Goal: Task Accomplishment & Management: Manage account settings

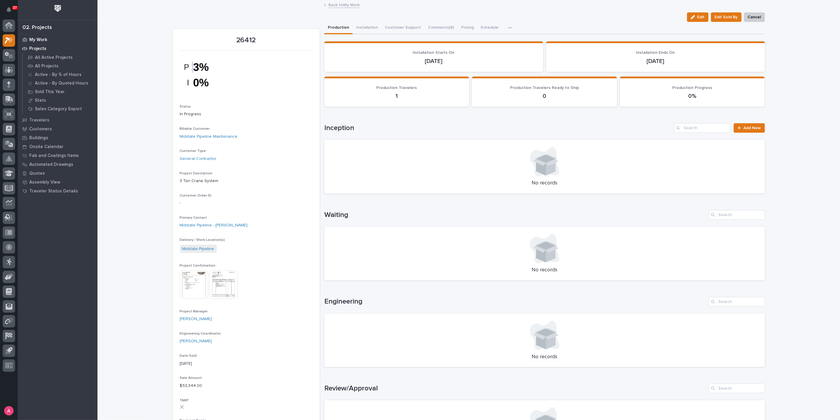
click at [35, 39] on p "My Work" at bounding box center [38, 39] width 18 height 5
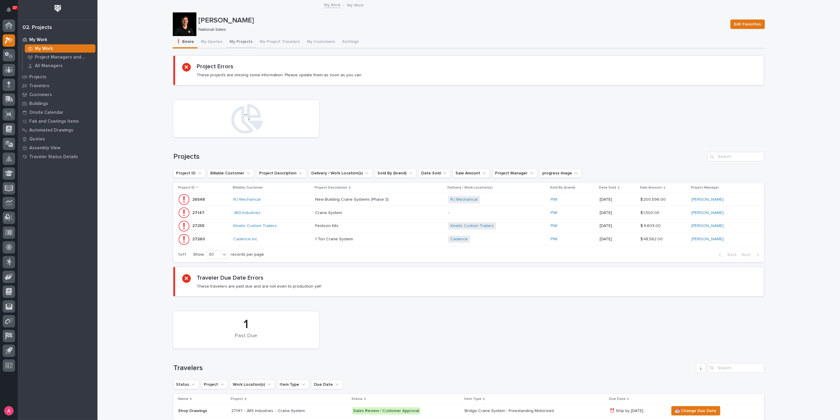
click at [228, 42] on button "My Projects" at bounding box center [241, 42] width 30 height 12
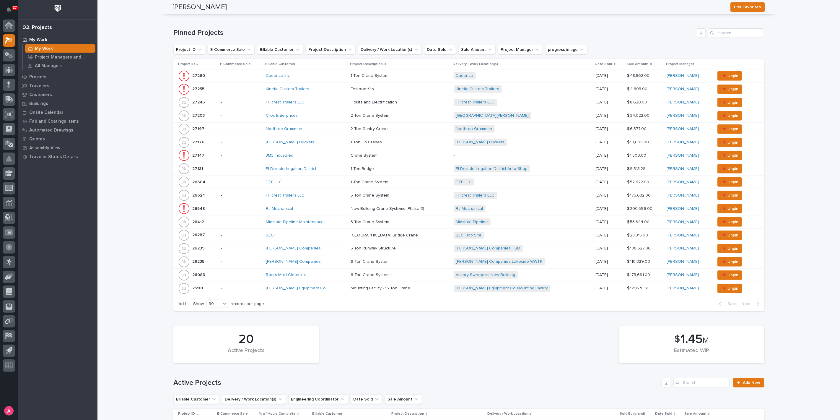
scroll to position [229, 0]
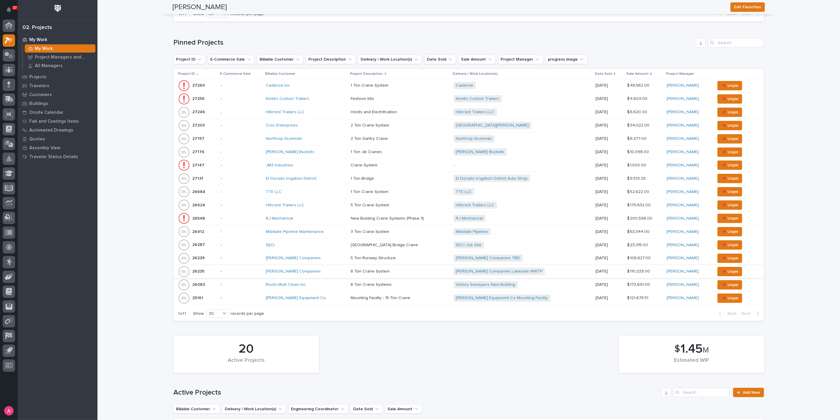
drag, startPoint x: 399, startPoint y: 279, endPoint x: 358, endPoint y: 266, distance: 43.1
drag, startPoint x: 358, startPoint y: 266, endPoint x: 132, endPoint y: 221, distance: 230.0
drag, startPoint x: 132, startPoint y: 221, endPoint x: 108, endPoint y: 213, distance: 25.8
click at [312, 200] on div "Hillcrest Trailers LLC" at bounding box center [306, 205] width 80 height 10
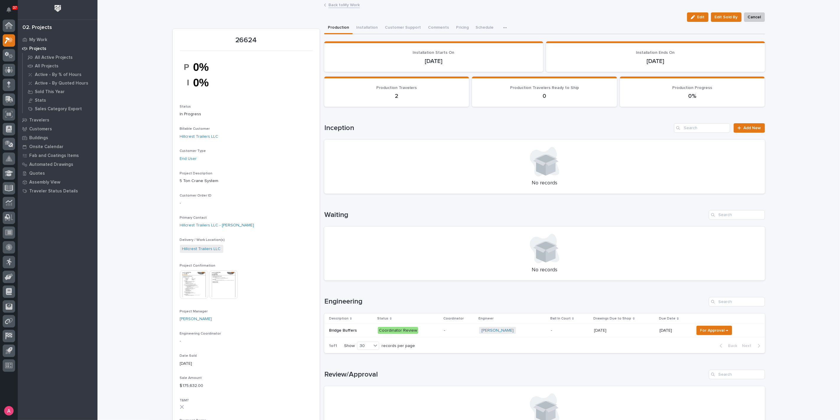
click at [344, 215] on h1 "Waiting" at bounding box center [515, 215] width 382 height 9
click at [346, 214] on h1 "Waiting" at bounding box center [515, 215] width 382 height 9
drag, startPoint x: 345, startPoint y: 214, endPoint x: 348, endPoint y: 215, distance: 3.0
click at [348, 215] on h1 "Waiting" at bounding box center [515, 215] width 382 height 9
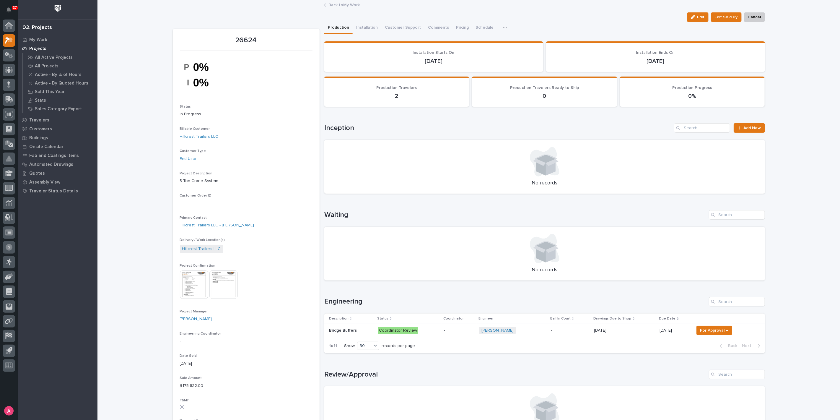
drag, startPoint x: 345, startPoint y: 215, endPoint x: 349, endPoint y: 215, distance: 4.1
click at [349, 215] on h1 "Waiting" at bounding box center [515, 215] width 382 height 9
drag, startPoint x: 344, startPoint y: 215, endPoint x: 354, endPoint y: 215, distance: 10.3
click at [349, 215] on h1 "Waiting" at bounding box center [515, 215] width 382 height 9
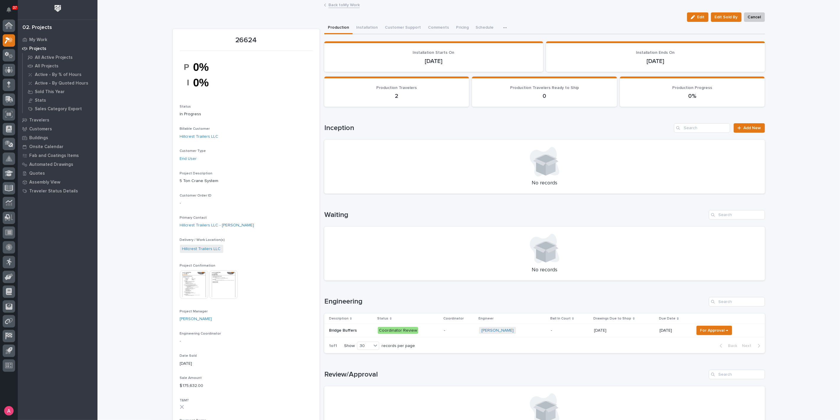
click at [354, 215] on h1 "Waiting" at bounding box center [515, 215] width 382 height 9
drag, startPoint x: 345, startPoint y: 216, endPoint x: 335, endPoint y: 216, distance: 10.0
click at [335, 216] on h1 "Waiting" at bounding box center [515, 215] width 382 height 9
click at [355, 217] on h1 "Waiting" at bounding box center [515, 215] width 382 height 9
click at [346, 216] on h1 "Waiting" at bounding box center [515, 215] width 382 height 9
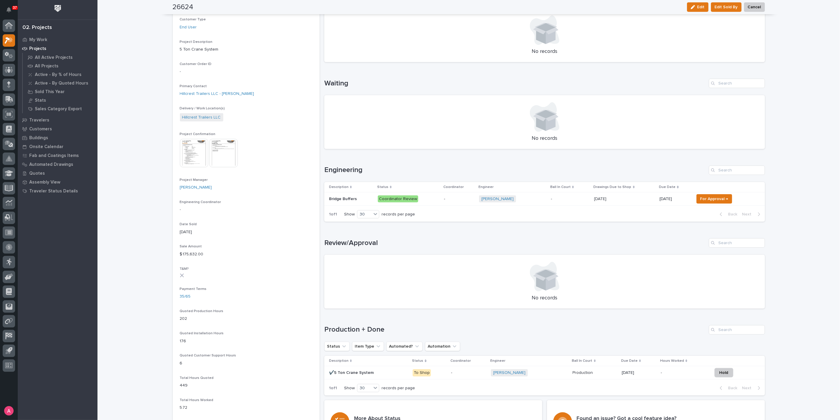
scroll to position [164, 0]
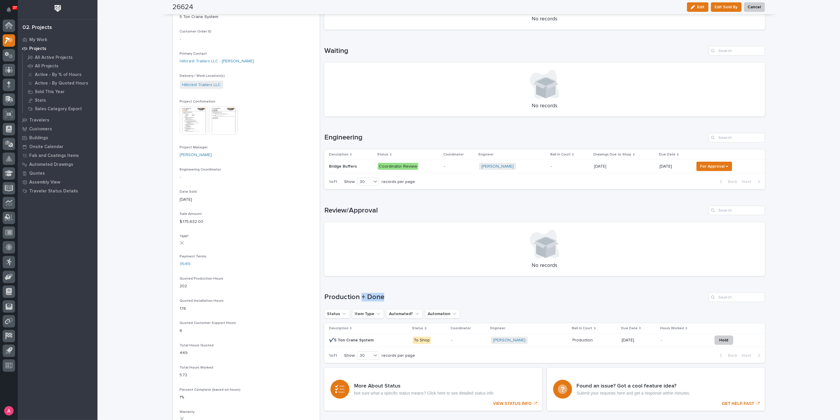
drag, startPoint x: 360, startPoint y: 297, endPoint x: 389, endPoint y: 297, distance: 29.2
click at [389, 297] on h1 "Production + Done" at bounding box center [515, 297] width 382 height 9
click at [390, 297] on h1 "Production + Done" at bounding box center [515, 297] width 382 height 9
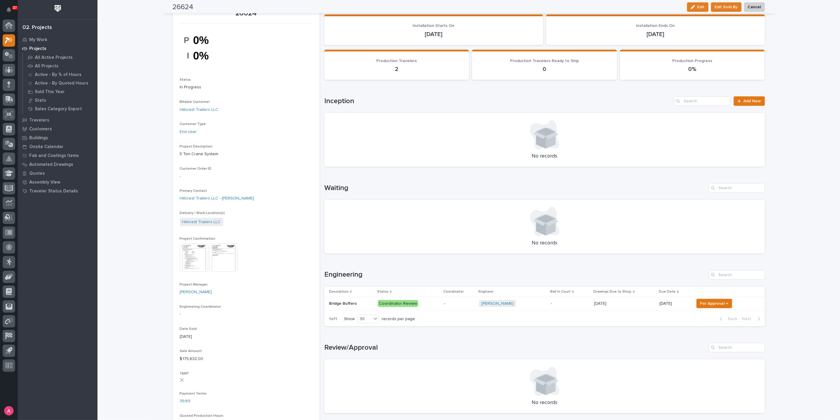
scroll to position [0, 0]
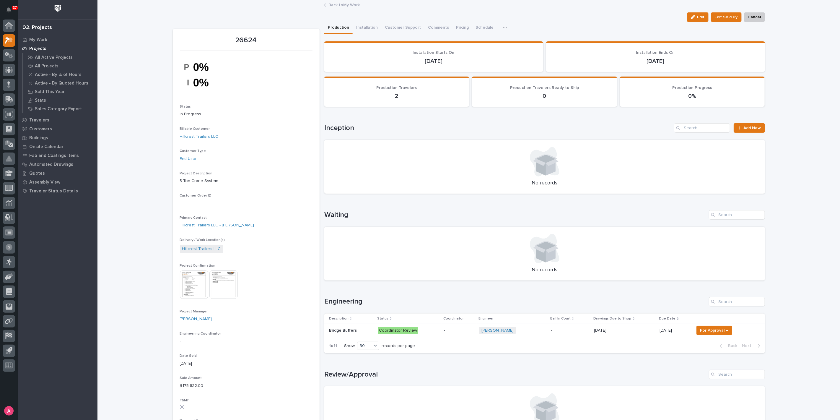
click at [333, 5] on link "Back to My Work" at bounding box center [343, 4] width 31 height 7
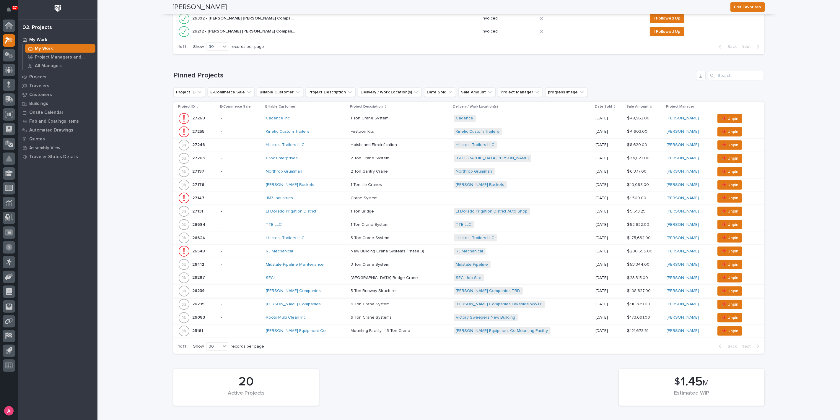
scroll to position [164, 0]
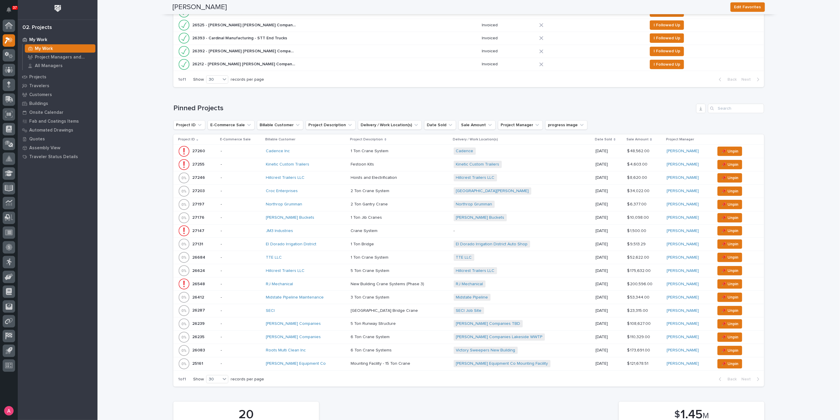
click at [232, 297] on p "-" at bounding box center [241, 297] width 40 height 5
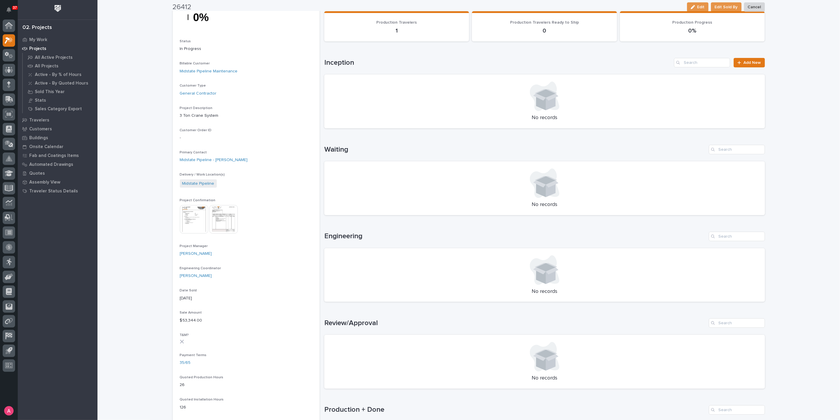
scroll to position [66, 0]
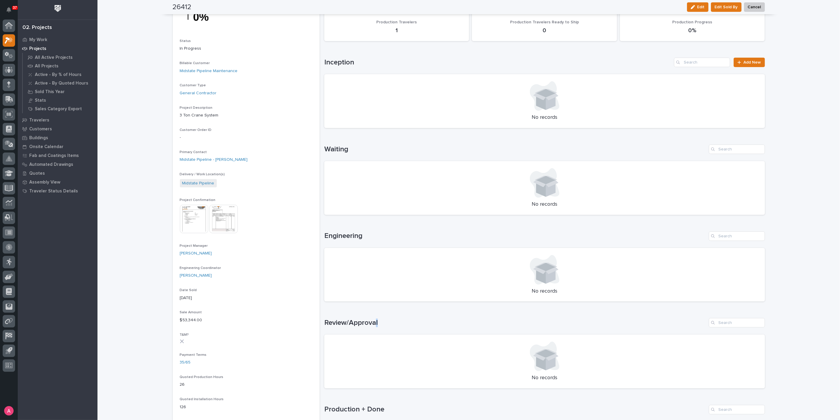
drag, startPoint x: 374, startPoint y: 323, endPoint x: 375, endPoint y: 320, distance: 3.4
click at [375, 320] on h1 "Review/Approval" at bounding box center [515, 322] width 382 height 9
click at [376, 320] on h1 "Review/Approval" at bounding box center [515, 322] width 382 height 9
drag, startPoint x: 377, startPoint y: 323, endPoint x: 385, endPoint y: 323, distance: 8.6
click at [385, 323] on h1 "Review/Approval" at bounding box center [515, 322] width 382 height 9
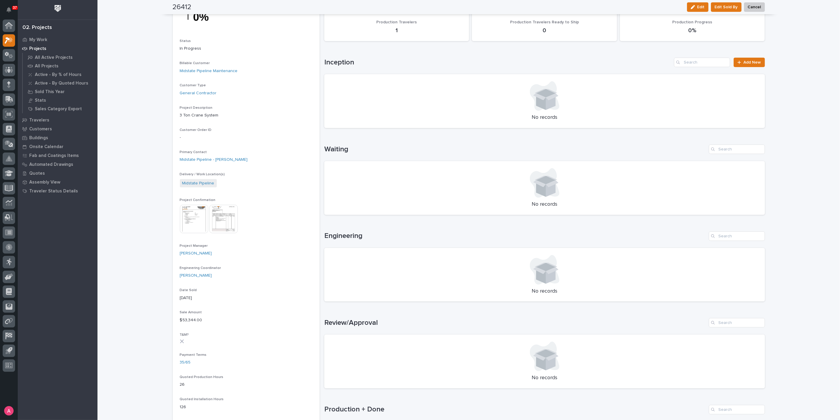
click at [387, 323] on h1 "Review/Approval" at bounding box center [515, 322] width 382 height 9
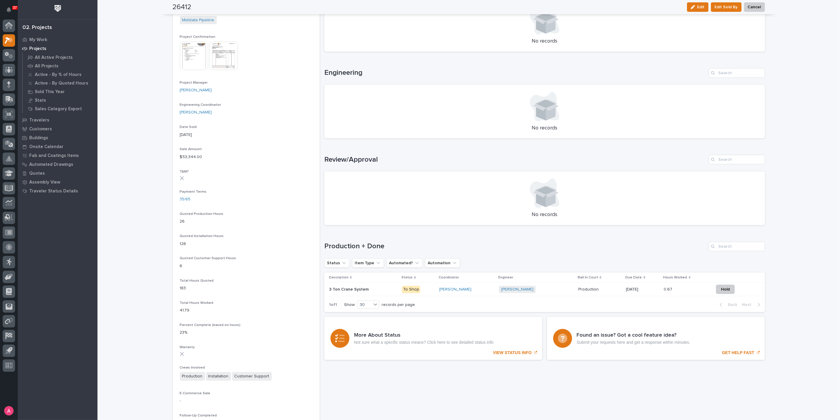
scroll to position [229, 0]
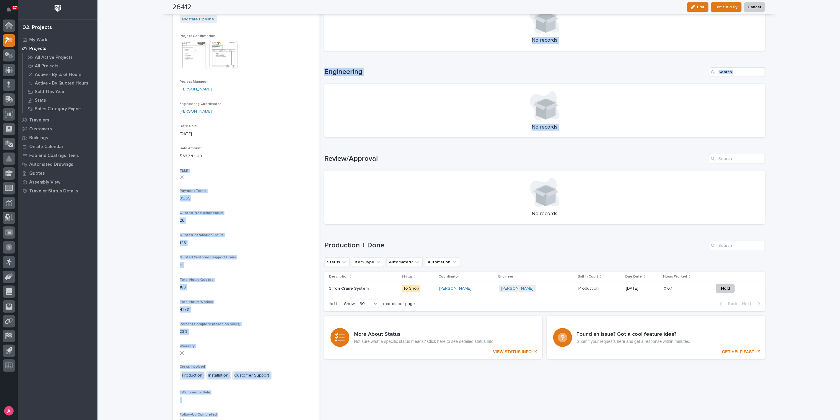
drag, startPoint x: 322, startPoint y: 159, endPoint x: 318, endPoint y: 160, distance: 3.6
click at [318, 160] on div "26412 Status In Progress Billable Customer Midstate Pipeline Maintenance Custom…" at bounding box center [469, 168] width 592 height 753
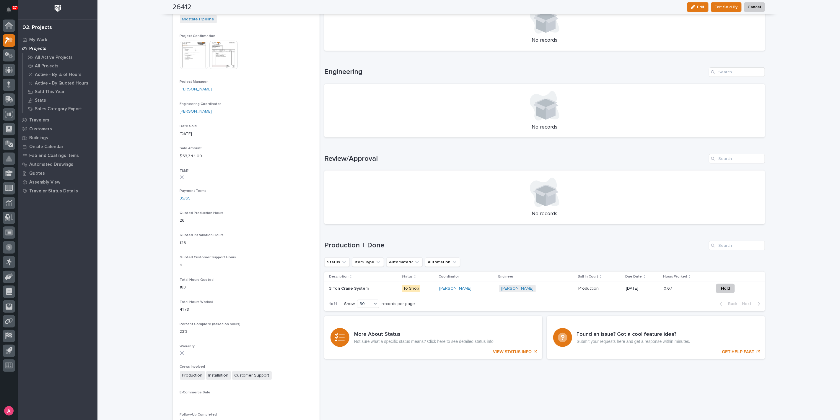
click at [364, 151] on div "Loading... Saving… Review/Approval No records" at bounding box center [544, 185] width 441 height 87
drag, startPoint x: 386, startPoint y: 158, endPoint x: 347, endPoint y: 160, distance: 39.4
click at [347, 160] on h1 "Review/Approval" at bounding box center [515, 158] width 382 height 9
click at [433, 163] on div "Review/Approval No records" at bounding box center [544, 189] width 441 height 70
drag, startPoint x: 411, startPoint y: 239, endPoint x: 390, endPoint y: 238, distance: 20.4
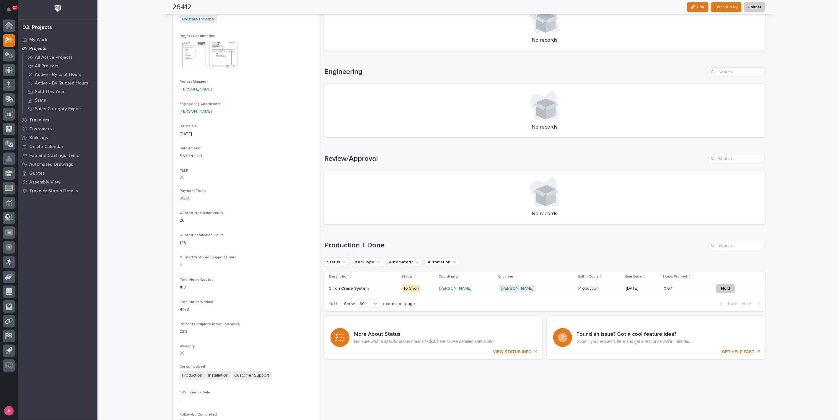
click at [390, 238] on div "Loading... Saving… Production + Done Status Item Type Automated? Automation Des…" at bounding box center [544, 272] width 441 height 87
drag, startPoint x: 385, startPoint y: 243, endPoint x: 397, endPoint y: 249, distance: 13.6
click at [397, 249] on div "Production + Done" at bounding box center [544, 245] width 441 height 9
click at [401, 245] on h1 "Production + Done" at bounding box center [515, 245] width 382 height 9
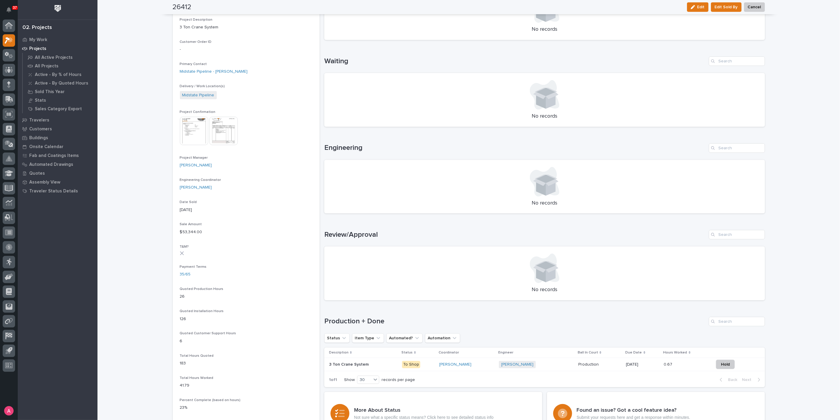
scroll to position [164, 0]
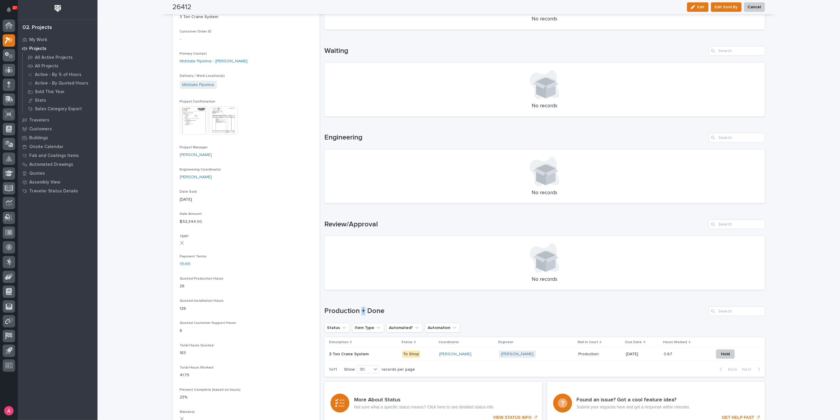
drag, startPoint x: 362, startPoint y: 310, endPoint x: 359, endPoint y: 310, distance: 3.5
click at [359, 310] on h1 "Production + Done" at bounding box center [515, 311] width 382 height 9
drag, startPoint x: 363, startPoint y: 310, endPoint x: 391, endPoint y: 308, distance: 28.1
click at [391, 308] on h1 "Production + Done" at bounding box center [515, 311] width 382 height 9
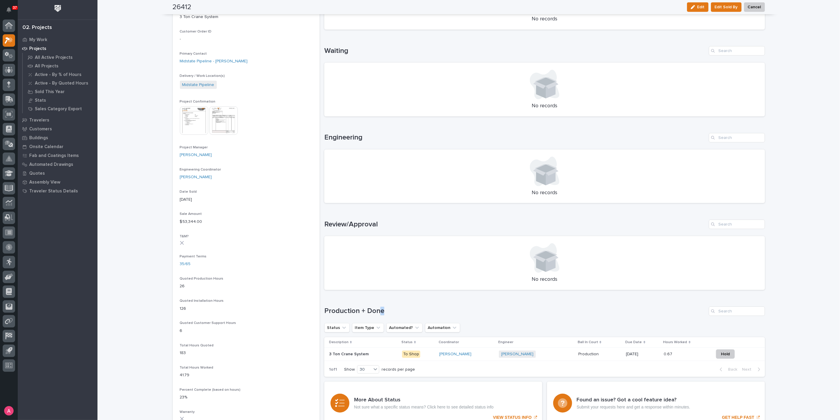
drag, startPoint x: 388, startPoint y: 310, endPoint x: 381, endPoint y: 302, distance: 9.8
click at [379, 303] on div "Loading... Saving… Production + Done Status Item Type Automated? Automation Des…" at bounding box center [544, 337] width 441 height 87
click at [391, 300] on div "Loading... Saving… Production + Done Status Item Type Automated? Automation Des…" at bounding box center [544, 337] width 441 height 87
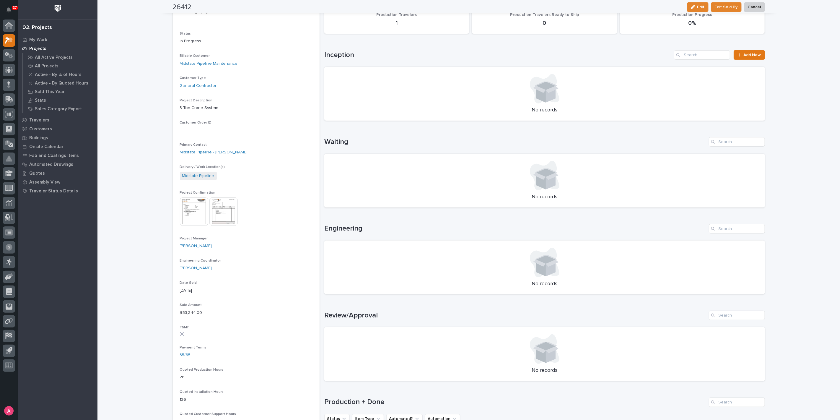
scroll to position [0, 0]
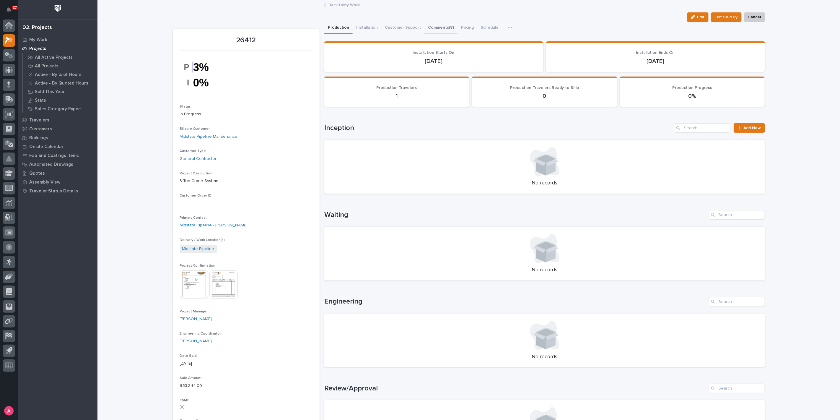
click at [431, 27] on button "Comments (8)" at bounding box center [440, 28] width 33 height 12
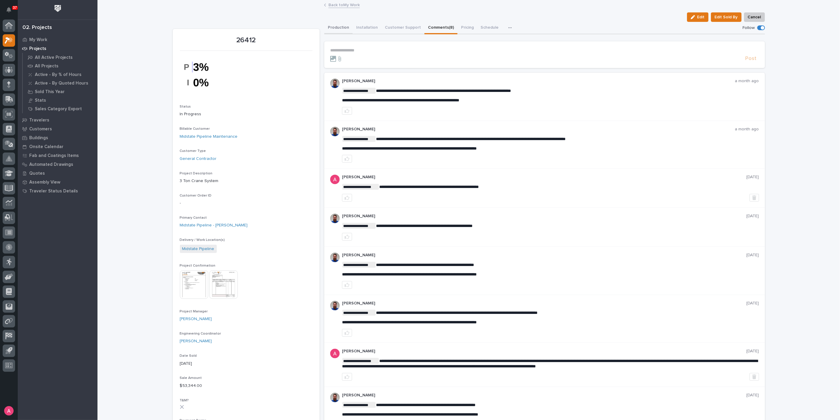
click at [336, 22] on button "Production" at bounding box center [338, 28] width 28 height 12
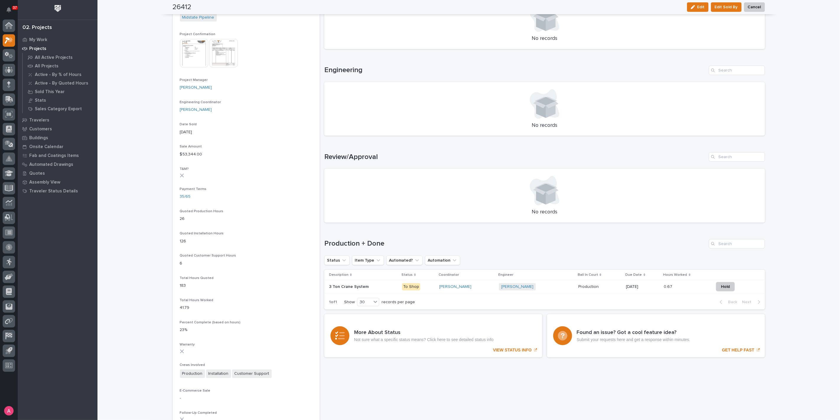
scroll to position [262, 0]
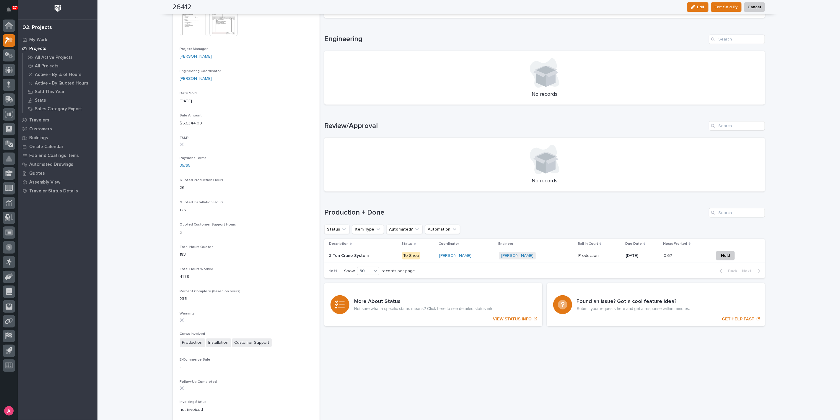
click at [379, 253] on p at bounding box center [363, 255] width 68 height 5
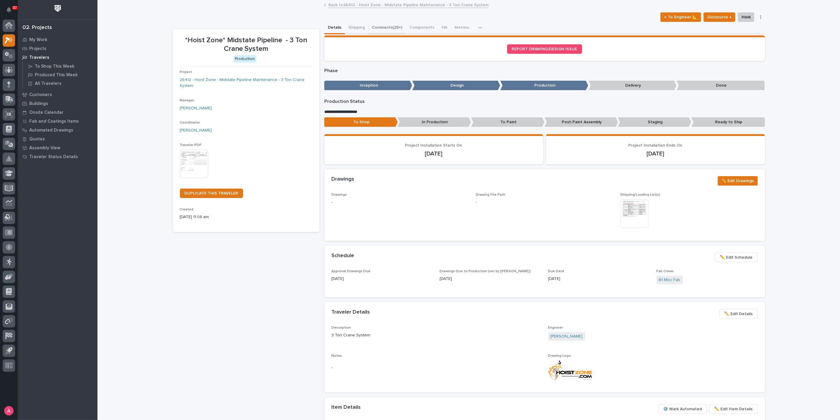
click at [390, 27] on button "Comments (25+)" at bounding box center [387, 28] width 38 height 12
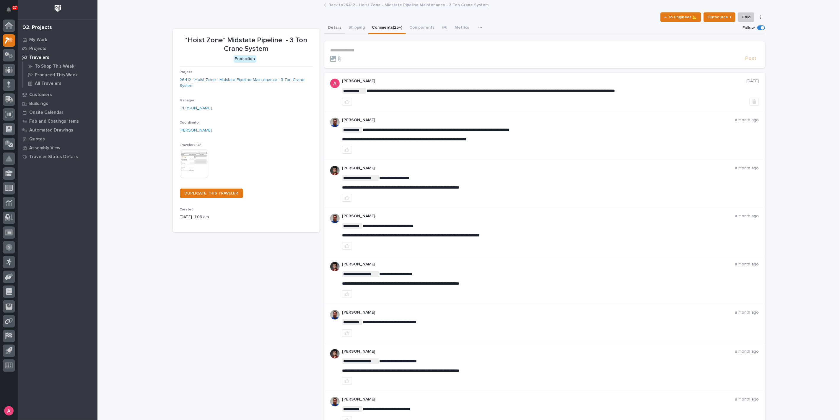
click at [327, 27] on button "Details" at bounding box center [334, 28] width 21 height 12
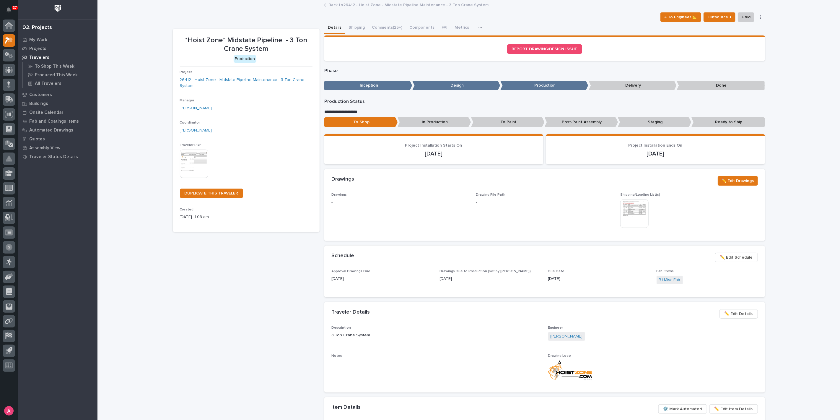
click at [239, 338] on div "*Hoist Zone* Midstate Pipeline - 3 Ton Crane System Production Project 26412 - …" at bounding box center [246, 319] width 147 height 580
click at [34, 40] on p "My Work" at bounding box center [38, 39] width 18 height 5
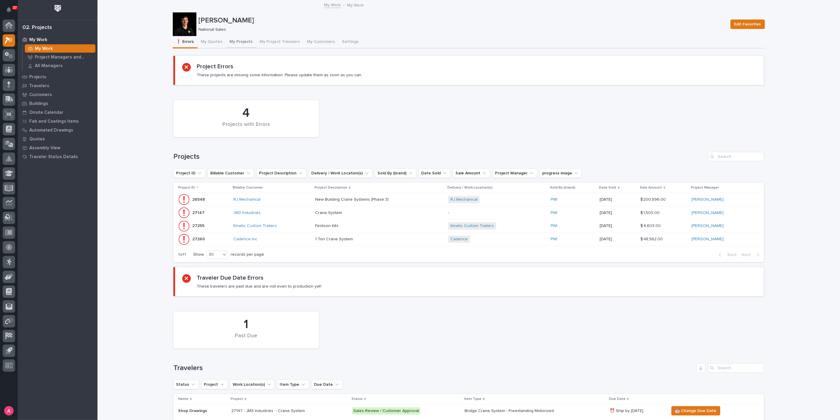
click at [231, 41] on button "My Projects" at bounding box center [241, 42] width 30 height 12
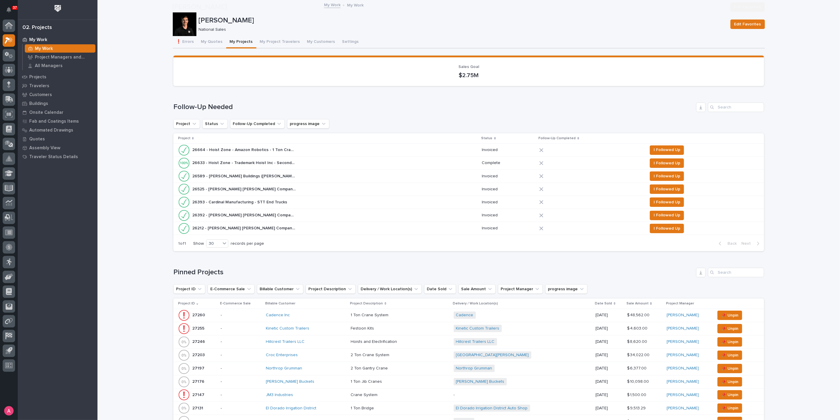
scroll to position [164, 0]
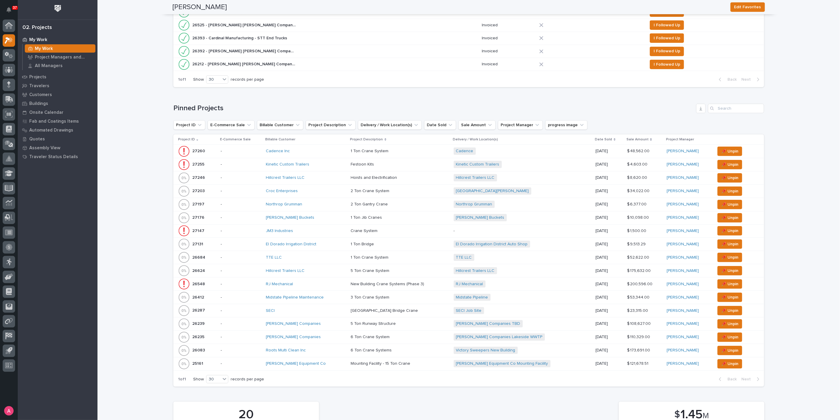
click at [312, 270] on div "Hillcrest Trailers LLC" at bounding box center [306, 270] width 80 height 5
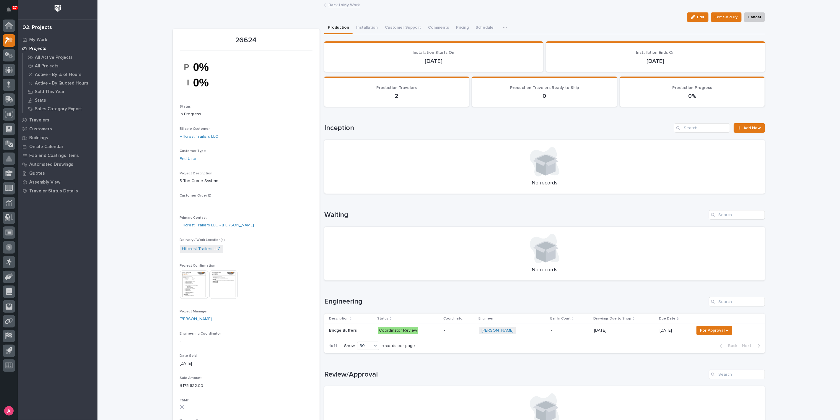
click at [451, 329] on p "-" at bounding box center [459, 330] width 30 height 5
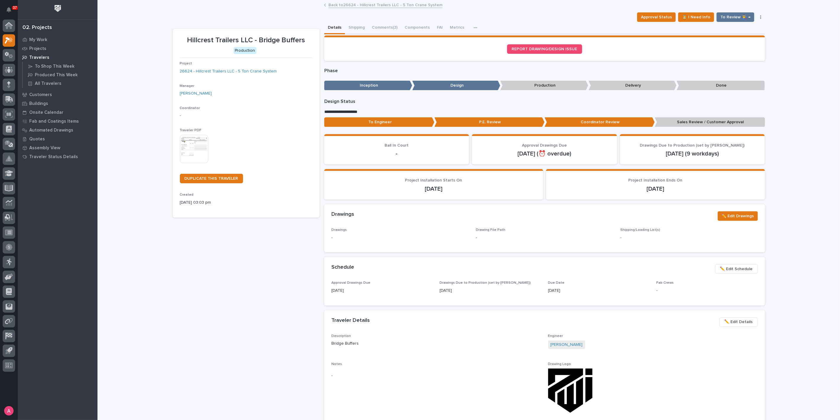
click at [757, 16] on button "button" at bounding box center [761, 17] width 8 height 4
click at [663, 45] on div "REPORT DRAWING/DESIGN ISSUE" at bounding box center [544, 48] width 427 height 9
click at [734, 323] on span "✏️ Edit Details" at bounding box center [739, 321] width 28 height 7
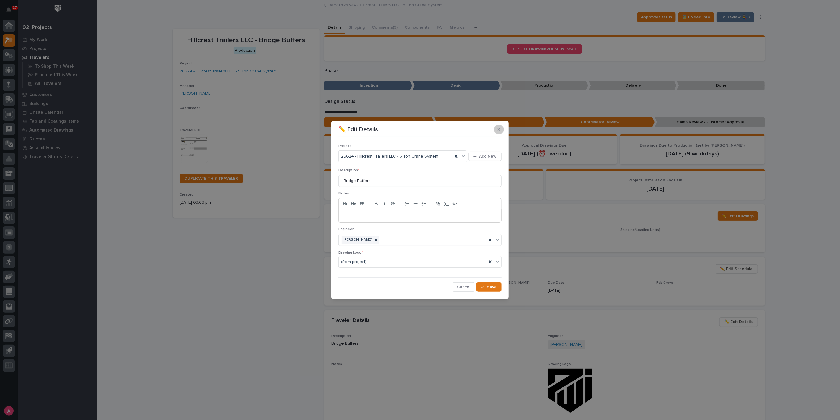
click at [498, 131] on icon "button" at bounding box center [499, 129] width 3 height 3
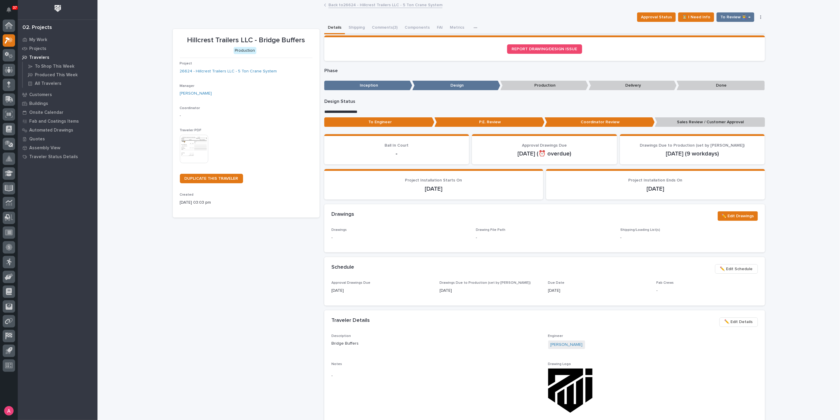
click at [263, 112] on div "-" at bounding box center [246, 114] width 133 height 7
click at [196, 109] on span "Coordinator" at bounding box center [190, 108] width 20 height 4
click at [474, 27] on button "button" at bounding box center [476, 28] width 13 height 12
click at [474, 29] on icon "button" at bounding box center [476, 28] width 4 height 4
click at [496, 26] on div "Details Shipping Comments (3) Components FAI Metrics Schedule" at bounding box center [544, 28] width 441 height 12
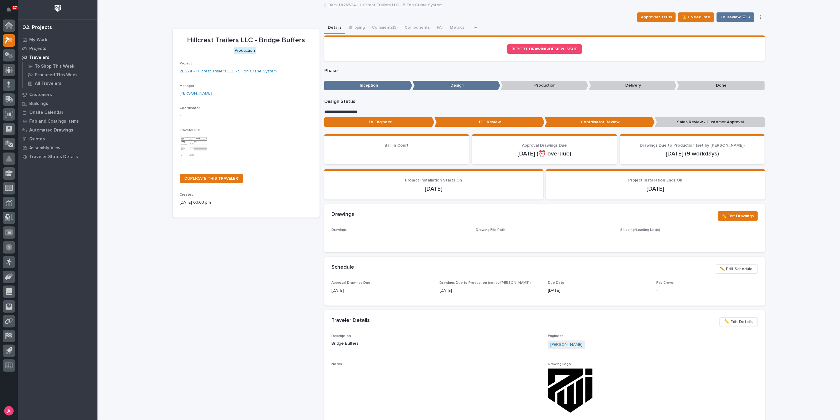
click at [188, 117] on p "-" at bounding box center [246, 116] width 133 height 6
click at [367, 5] on link "Back to 26624 - Hillcrest Trailers LLC - 5 Ton Crane System" at bounding box center [385, 4] width 114 height 7
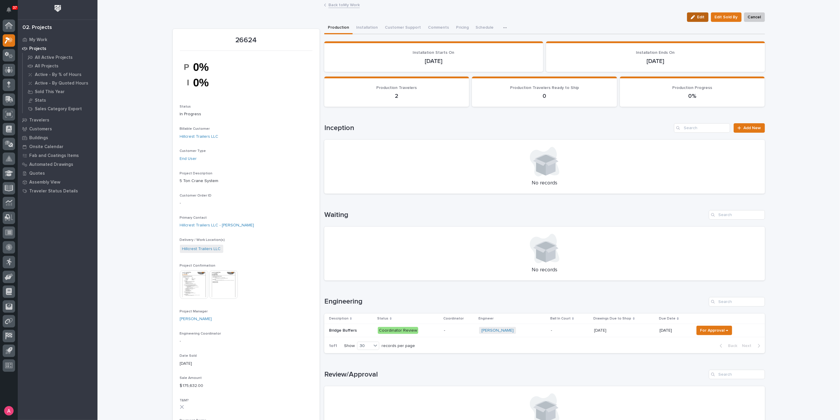
click at [695, 16] on div "button" at bounding box center [694, 17] width 6 height 4
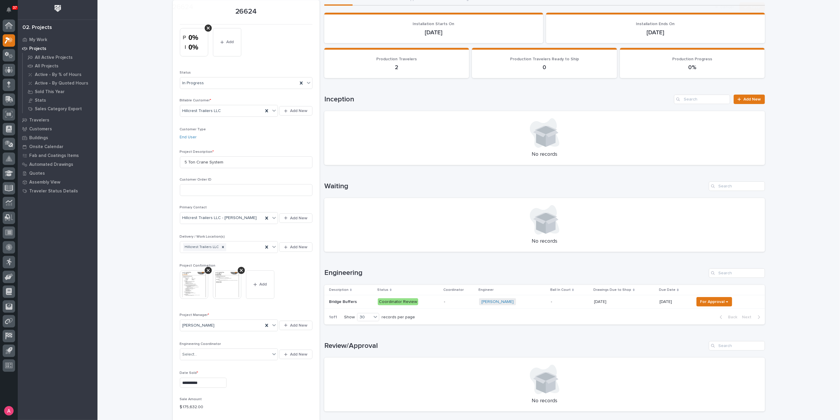
scroll to position [66, 0]
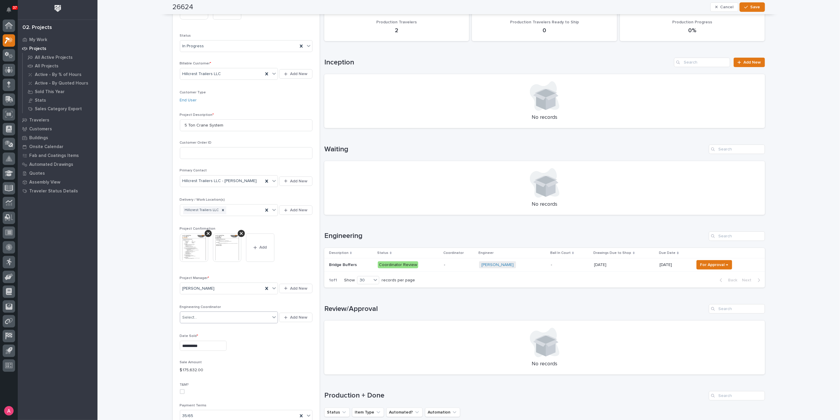
click at [226, 313] on div "Select..." at bounding box center [225, 317] width 90 height 10
click at [220, 328] on div "[PERSON_NAME] [PERSON_NAME]" at bounding box center [227, 327] width 98 height 10
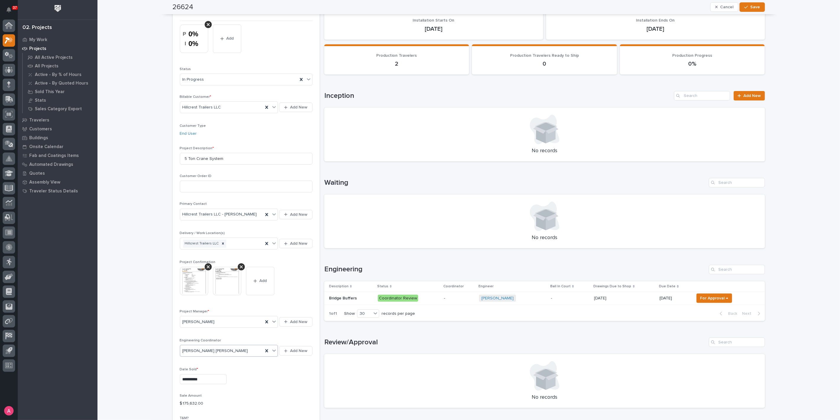
scroll to position [0, 0]
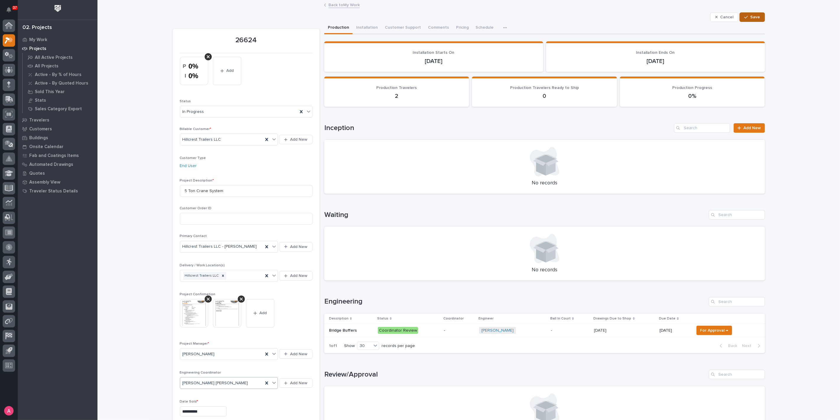
click at [756, 18] on span "Save" at bounding box center [756, 16] width 10 height 5
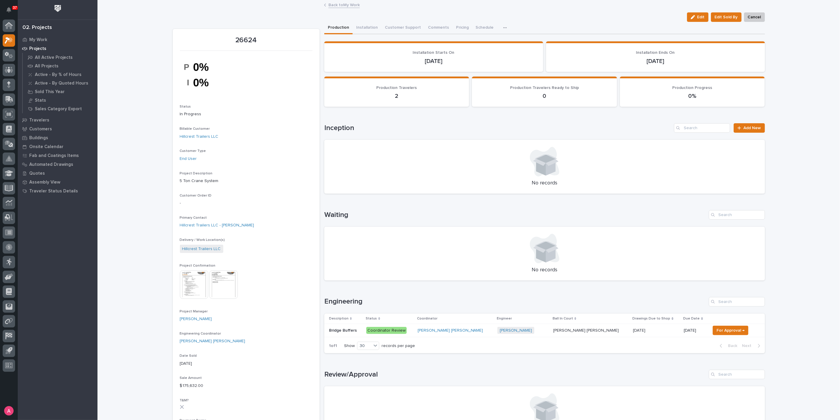
click at [345, 4] on link "Back to My Work" at bounding box center [343, 4] width 31 height 7
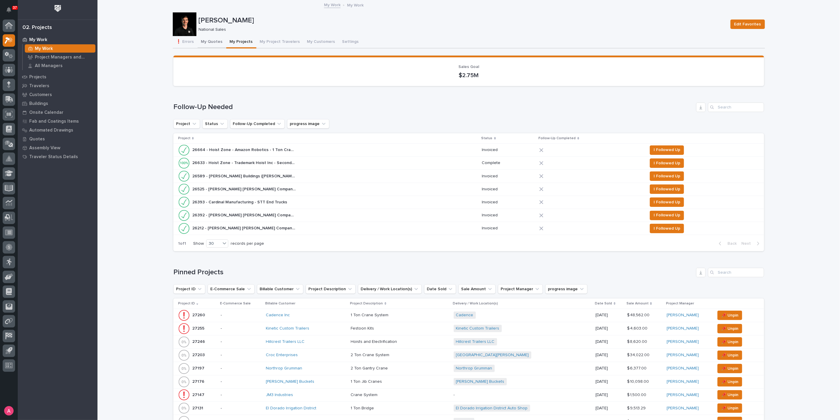
click at [198, 41] on button "My Quotes" at bounding box center [212, 42] width 29 height 12
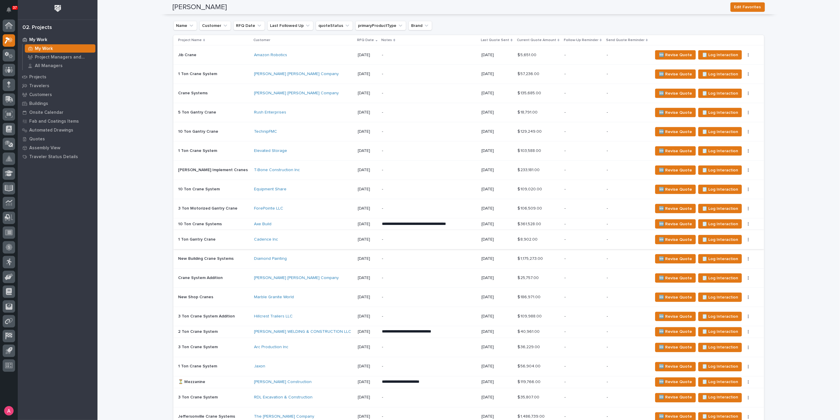
scroll to position [624, 0]
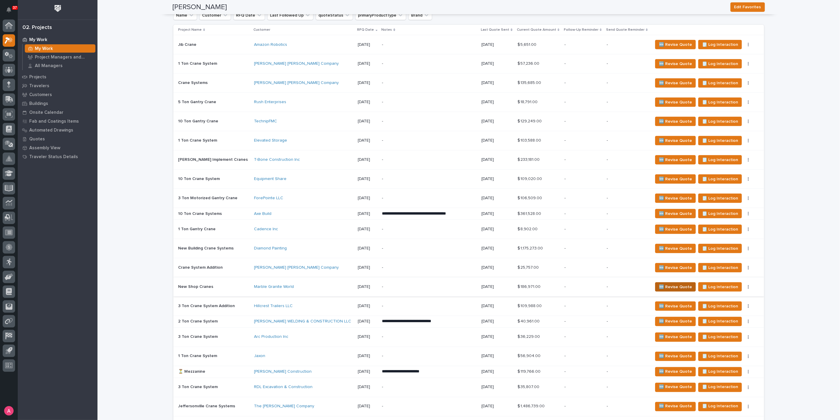
click at [668, 283] on span "🆕 Revise Quote" at bounding box center [675, 286] width 33 height 7
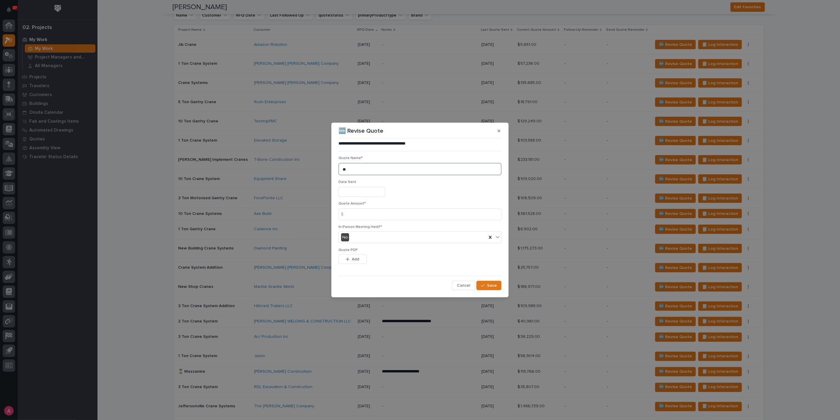
click at [357, 165] on textarea "**" at bounding box center [419, 169] width 163 height 12
click at [361, 218] on input at bounding box center [419, 214] width 163 height 12
click at [358, 213] on input at bounding box center [419, 214] width 163 height 12
type input "183631"
click at [352, 258] on span "Add" at bounding box center [355, 258] width 7 height 5
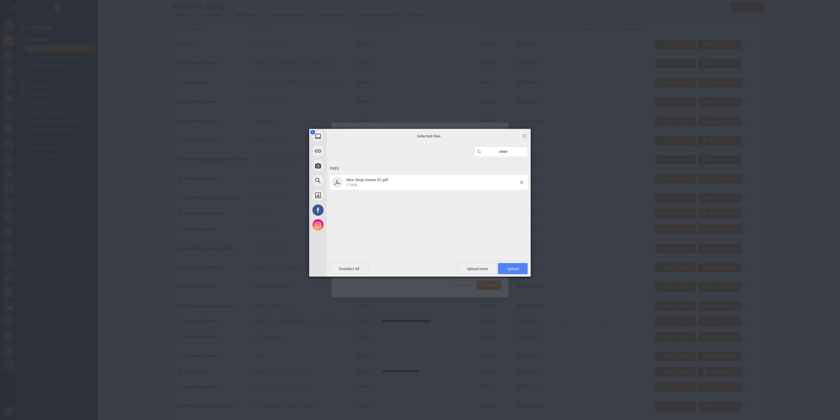
click at [523, 269] on span "Upload 1" at bounding box center [513, 268] width 30 height 11
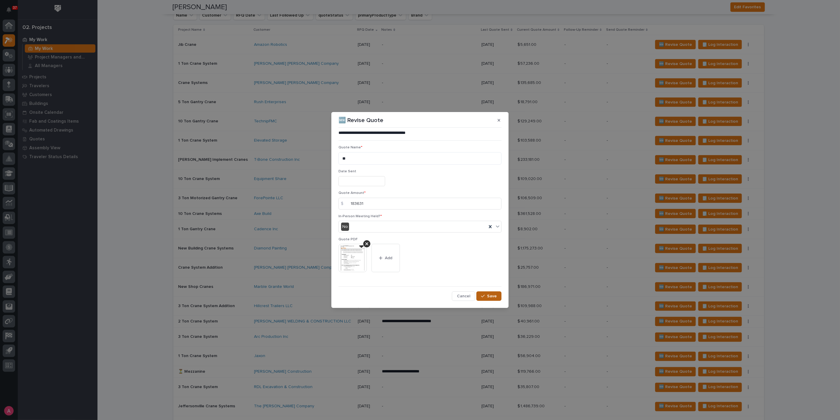
click at [495, 295] on span "Save" at bounding box center [492, 295] width 10 height 5
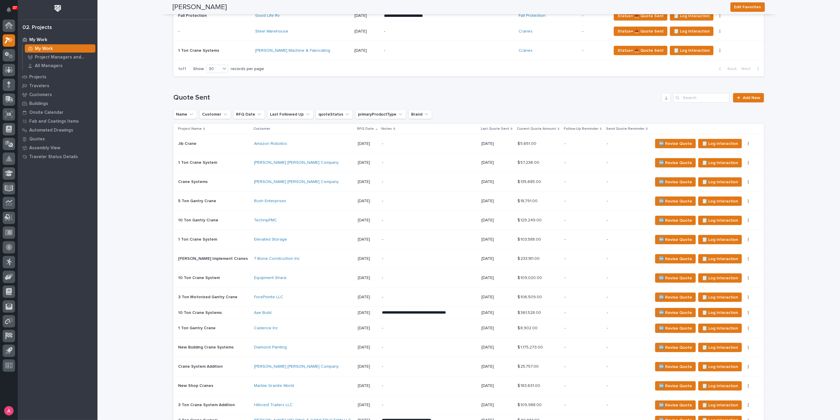
scroll to position [140, 0]
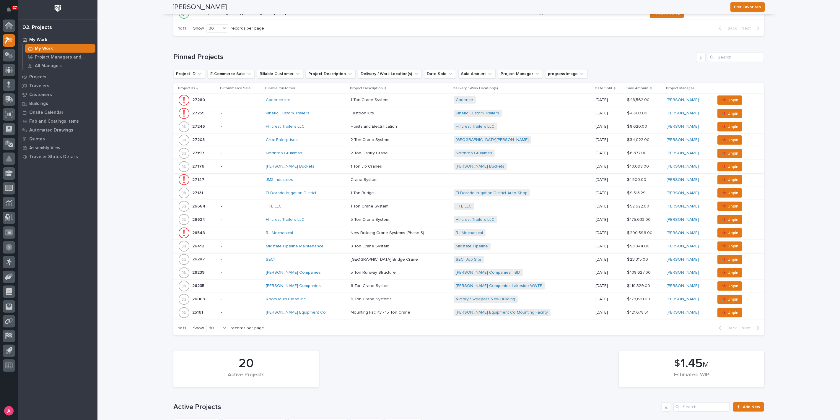
scroll to position [229, 0]
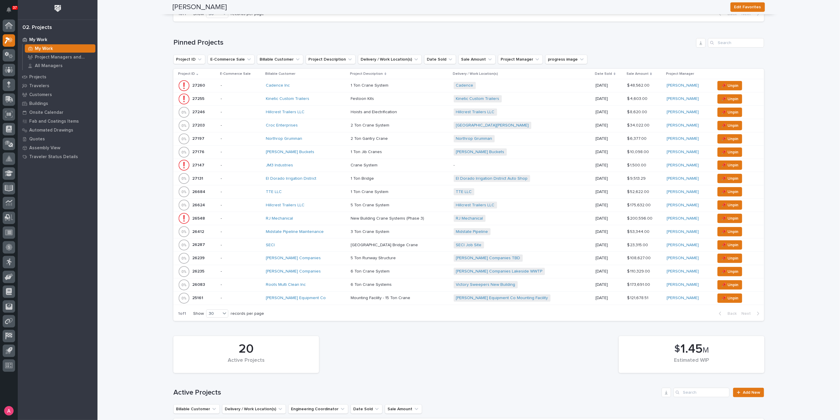
click at [316, 147] on div "[PERSON_NAME] Buckets" at bounding box center [306, 152] width 80 height 10
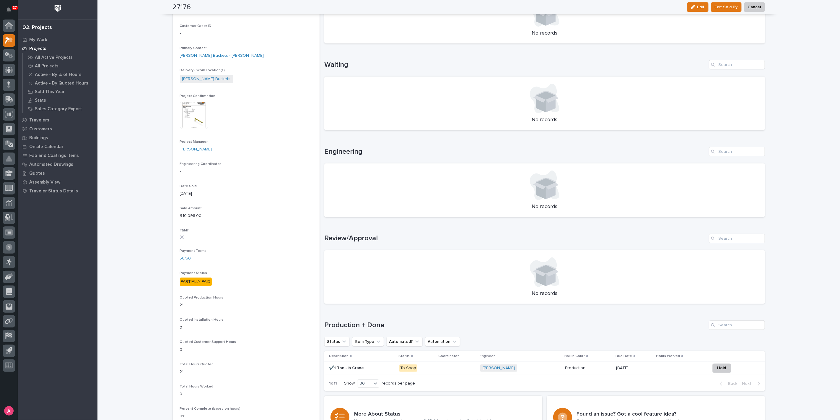
scroll to position [164, 0]
